Goal: Information Seeking & Learning: Learn about a topic

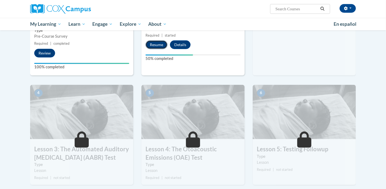
click at [158, 45] on button "Resume" at bounding box center [156, 44] width 22 height 9
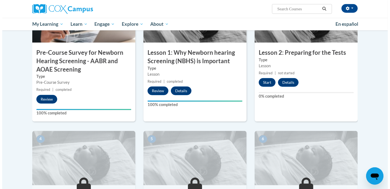
scroll to position [138, 0]
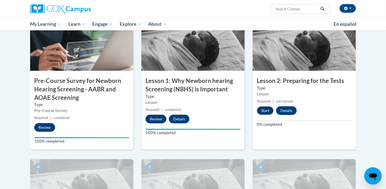
click at [261, 109] on button "Start" at bounding box center [265, 110] width 17 height 9
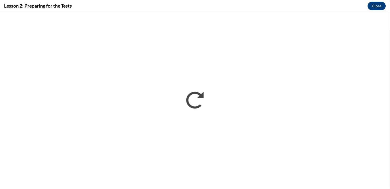
scroll to position [0, 0]
